Goal: Use online tool/utility: Utilize a website feature to perform a specific function

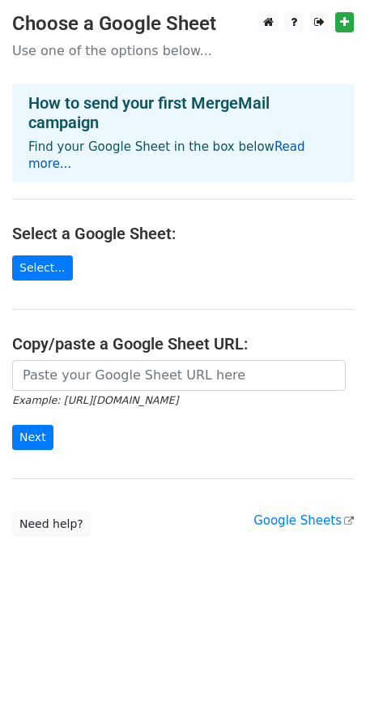
click at [275, 143] on link "Read more..." at bounding box center [166, 155] width 277 height 32
click at [46, 256] on link "Select..." at bounding box center [42, 267] width 61 height 25
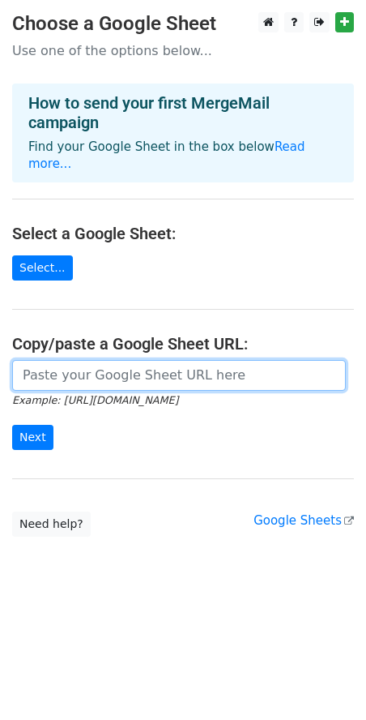
click at [75, 360] on input "url" at bounding box center [179, 375] width 334 height 31
paste input "https://docs.google.com/spreadsheets/d/1H2FkK5CP8SUX24MiBqoklapgnUMkNGSAjP6jZ_1…"
type input "https://docs.google.com/spreadsheets/d/1H2FkK5CP8SUX24MiBqoklapgnUMkNGSAjP6jZ_1…"
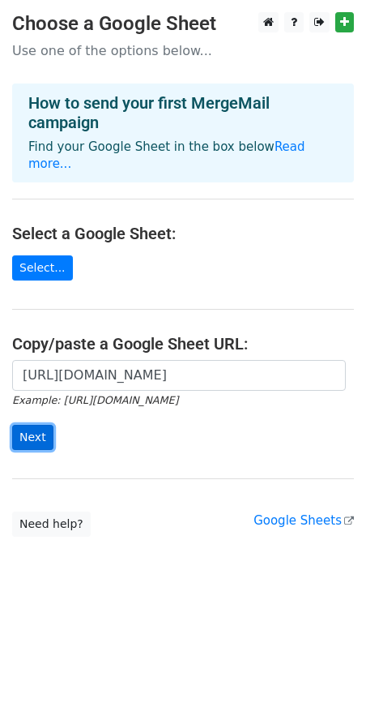
scroll to position [0, 0]
click at [38, 425] on input "Next" at bounding box center [32, 437] width 41 height 25
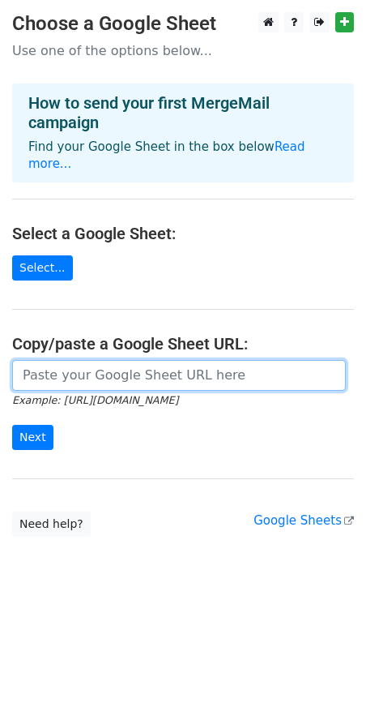
click at [95, 361] on input "url" at bounding box center [179, 375] width 334 height 31
paste input "https://developers.google.com/apps-script/samples/automations/mail-merge?hl=vi"
type input "https://developers.google.com/apps-script/samples/automations/mail-merge?hl=vi"
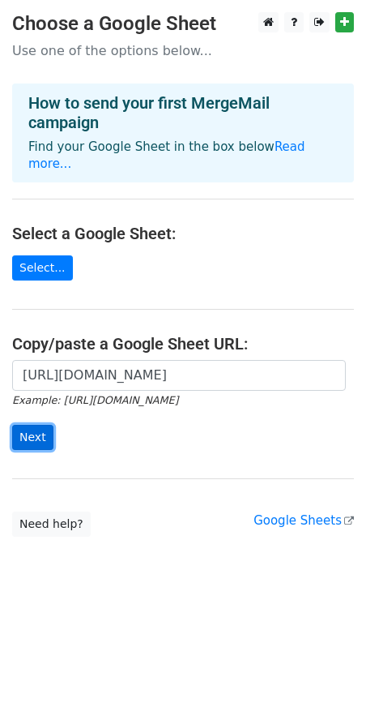
scroll to position [0, 0]
click at [43, 425] on input "Next" at bounding box center [32, 437] width 41 height 25
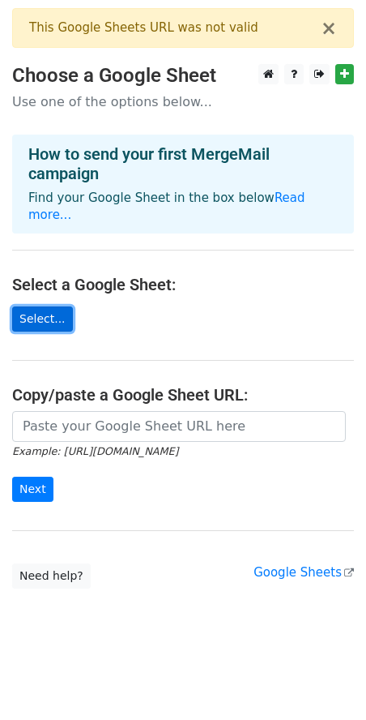
click at [49, 306] on link "Select..." at bounding box center [42, 318] width 61 height 25
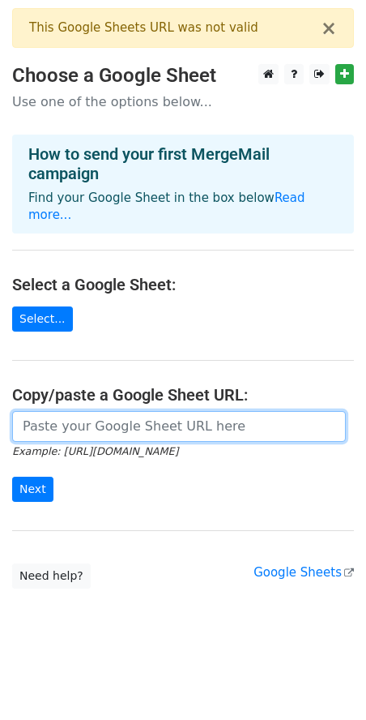
click at [82, 418] on input "url" at bounding box center [179, 426] width 334 height 31
paste input "[URL][DOMAIN_NAME]"
type input "[URL][DOMAIN_NAME]"
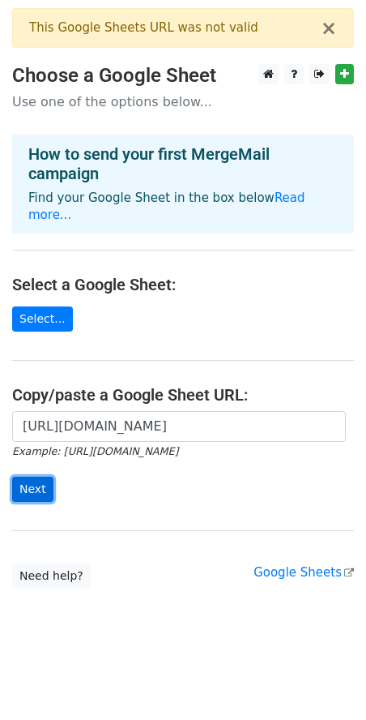
scroll to position [0, 0]
click at [33, 477] on input "Next" at bounding box center [32, 489] width 41 height 25
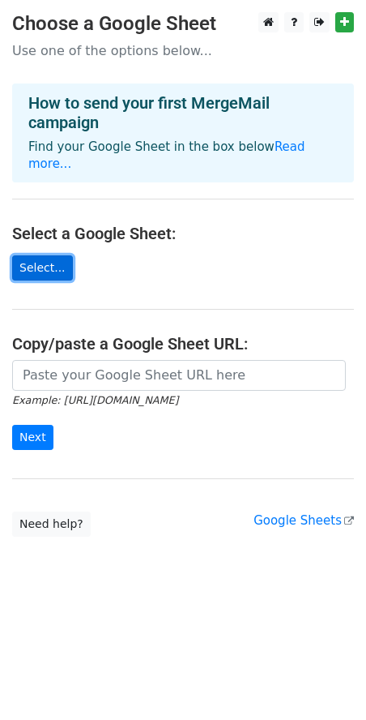
click at [35, 255] on link "Select..." at bounding box center [42, 267] width 61 height 25
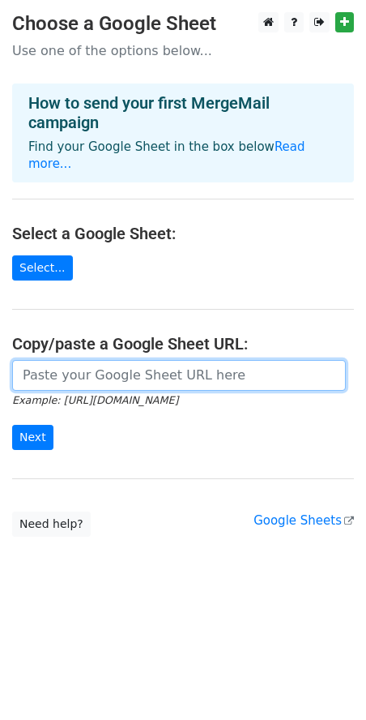
click at [136, 360] on input "url" at bounding box center [179, 375] width 334 height 31
type input "[URL][DOMAIN_NAME]"
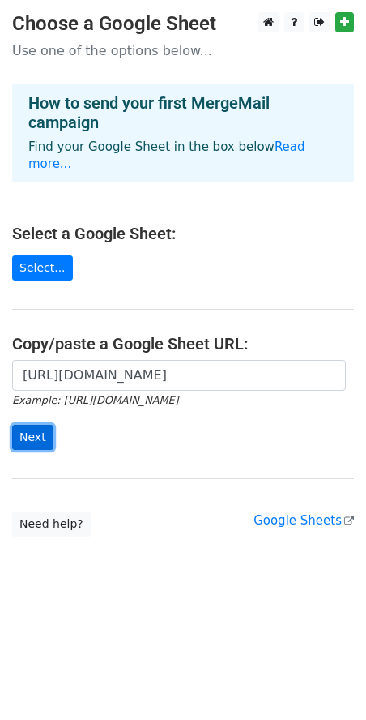
click at [36, 425] on input "Next" at bounding box center [32, 437] width 41 height 25
